Goal: Information Seeking & Learning: Learn about a topic

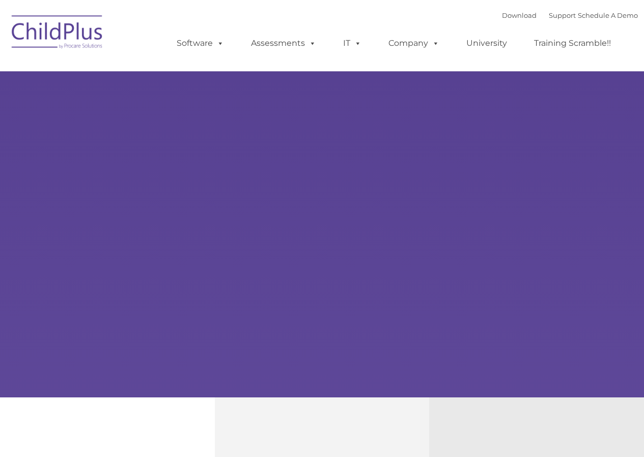
select select "MEDIUM"
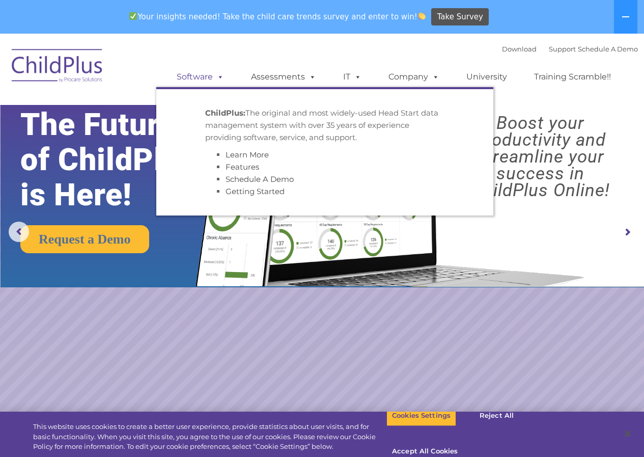
click at [222, 74] on span at bounding box center [218, 77] width 11 height 10
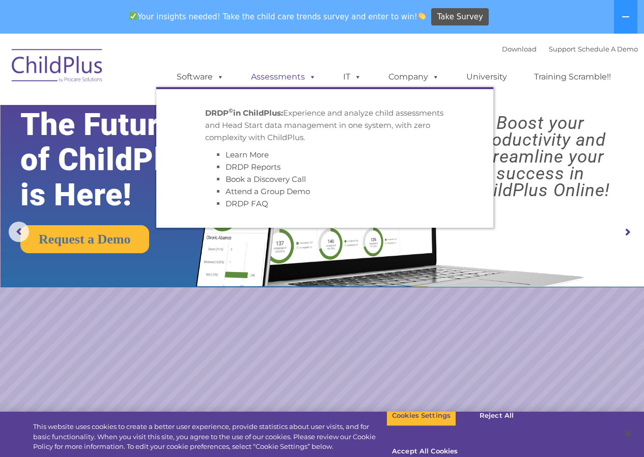
click at [310, 72] on span at bounding box center [310, 77] width 11 height 10
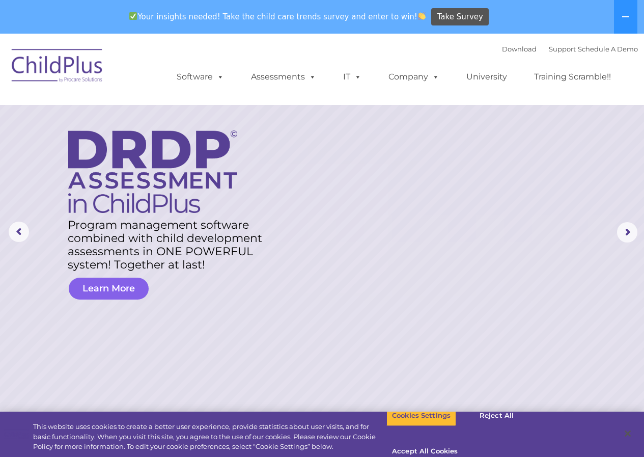
click at [101, 287] on link "Learn More" at bounding box center [109, 289] width 80 height 22
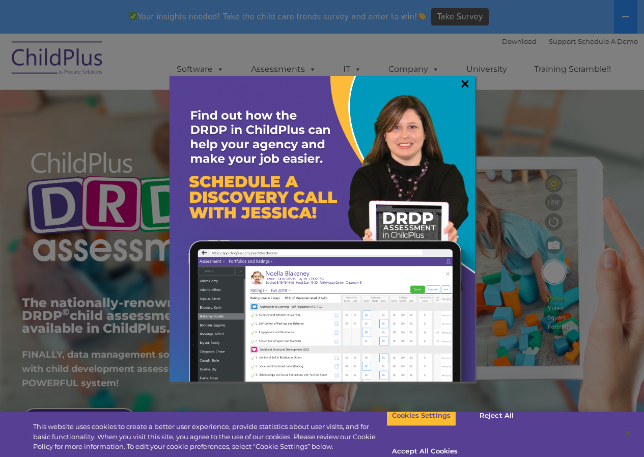
click at [462, 81] on link "×" at bounding box center [465, 83] width 12 height 10
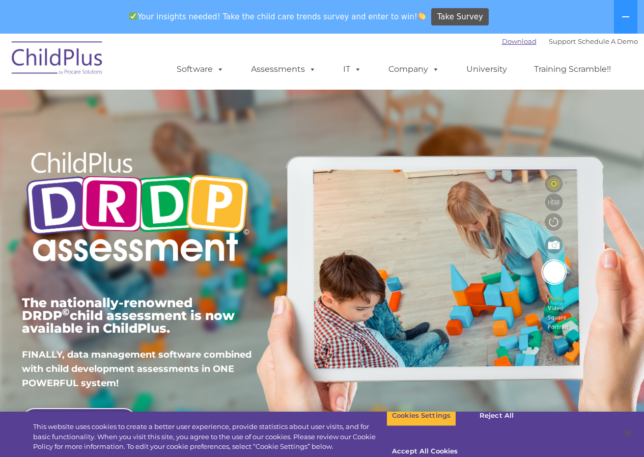
click at [502, 40] on link "Download" at bounding box center [519, 41] width 35 height 8
